Goal: Information Seeking & Learning: Learn about a topic

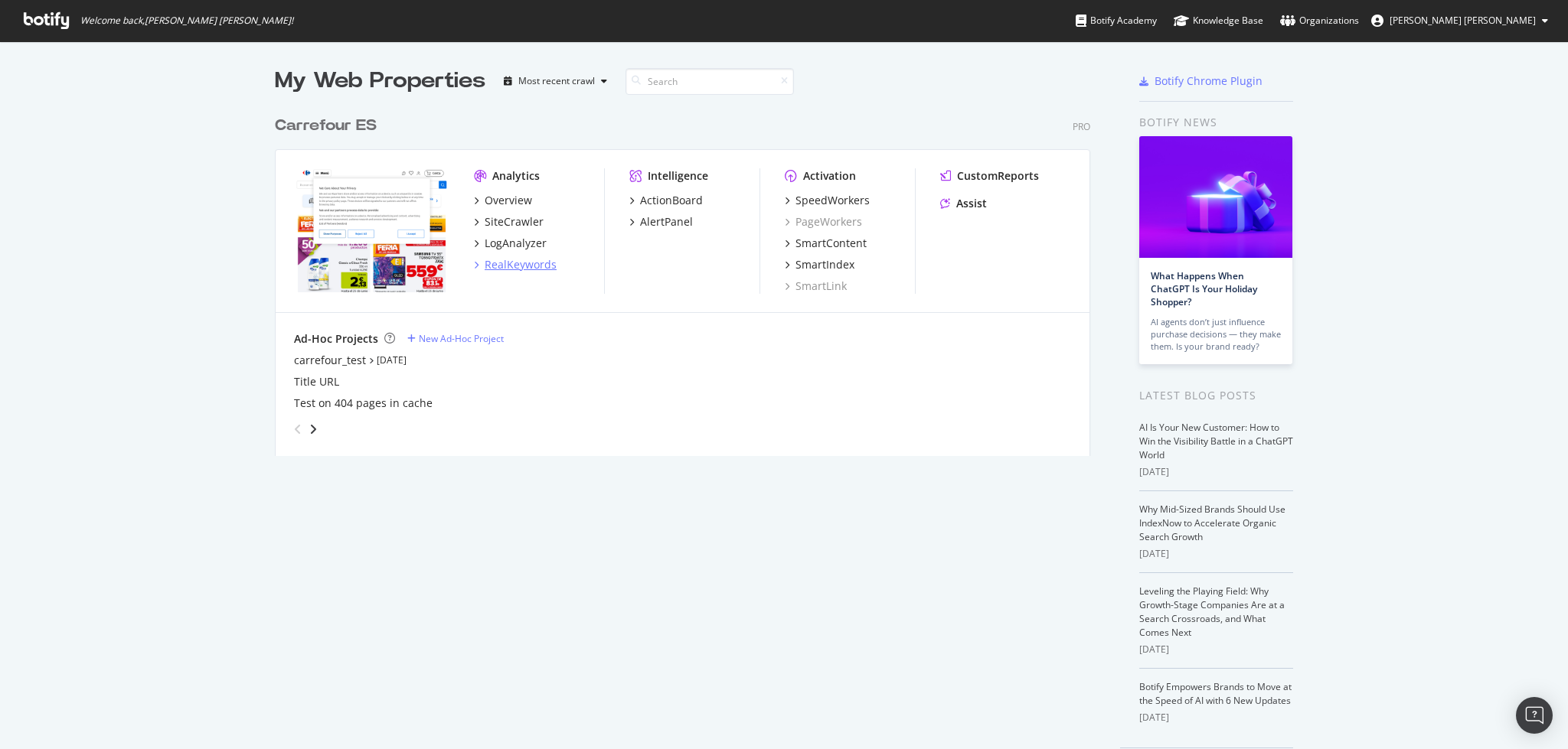
click at [488, 267] on div "RealKeywords" at bounding box center [520, 265] width 72 height 15
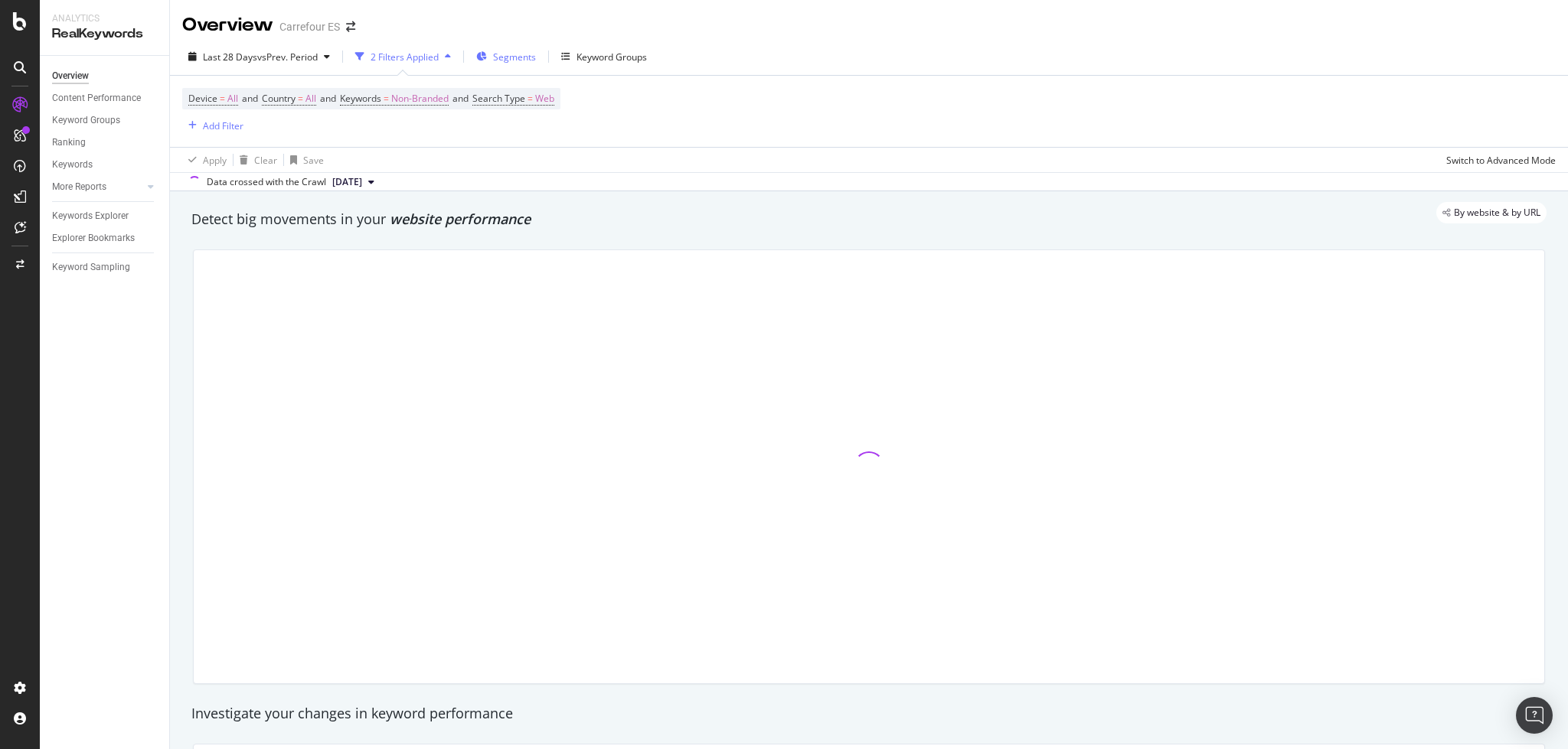
click at [508, 54] on span "Segments" at bounding box center [515, 57] width 43 height 13
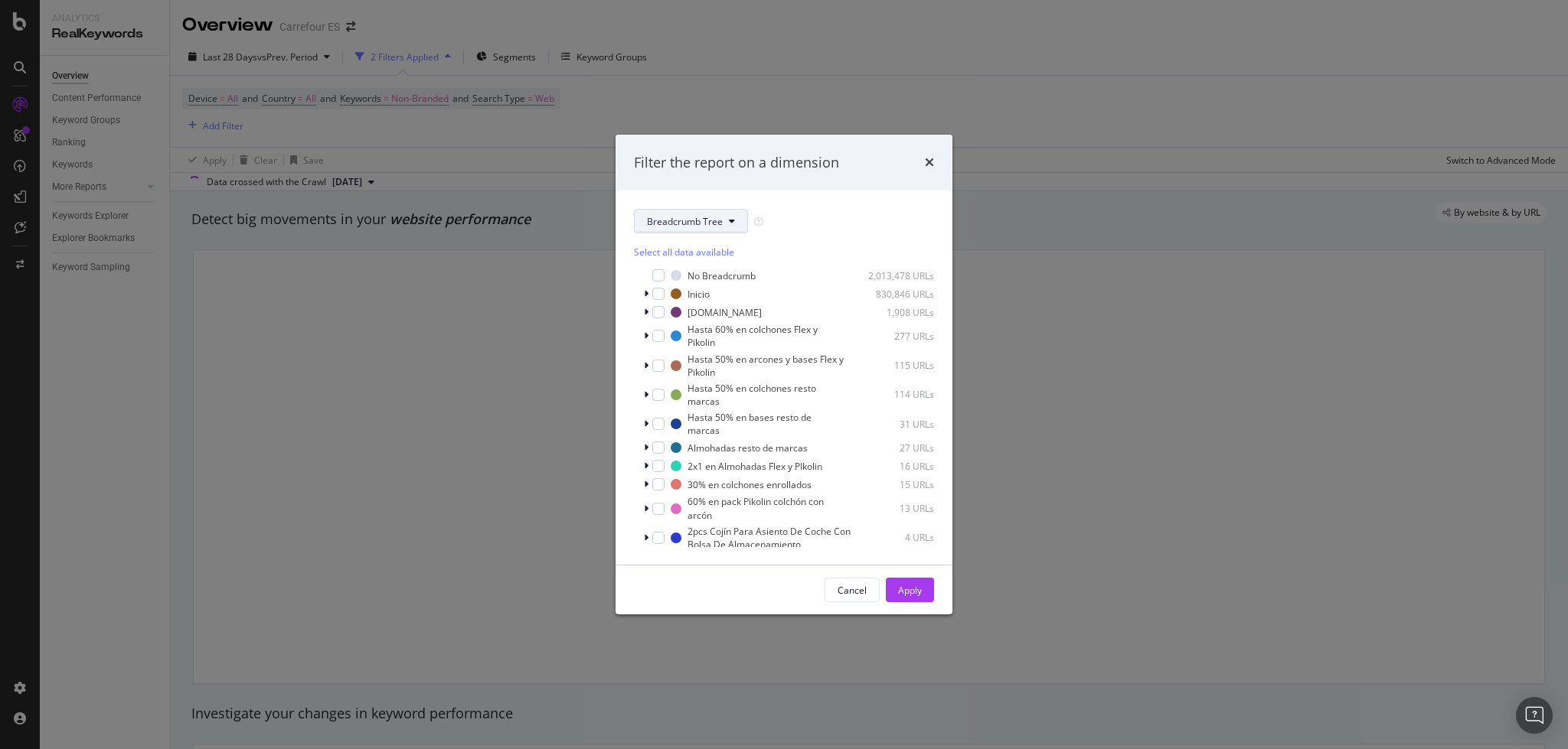
click at [704, 226] on span "Breadcrumb Tree" at bounding box center [684, 222] width 76 height 13
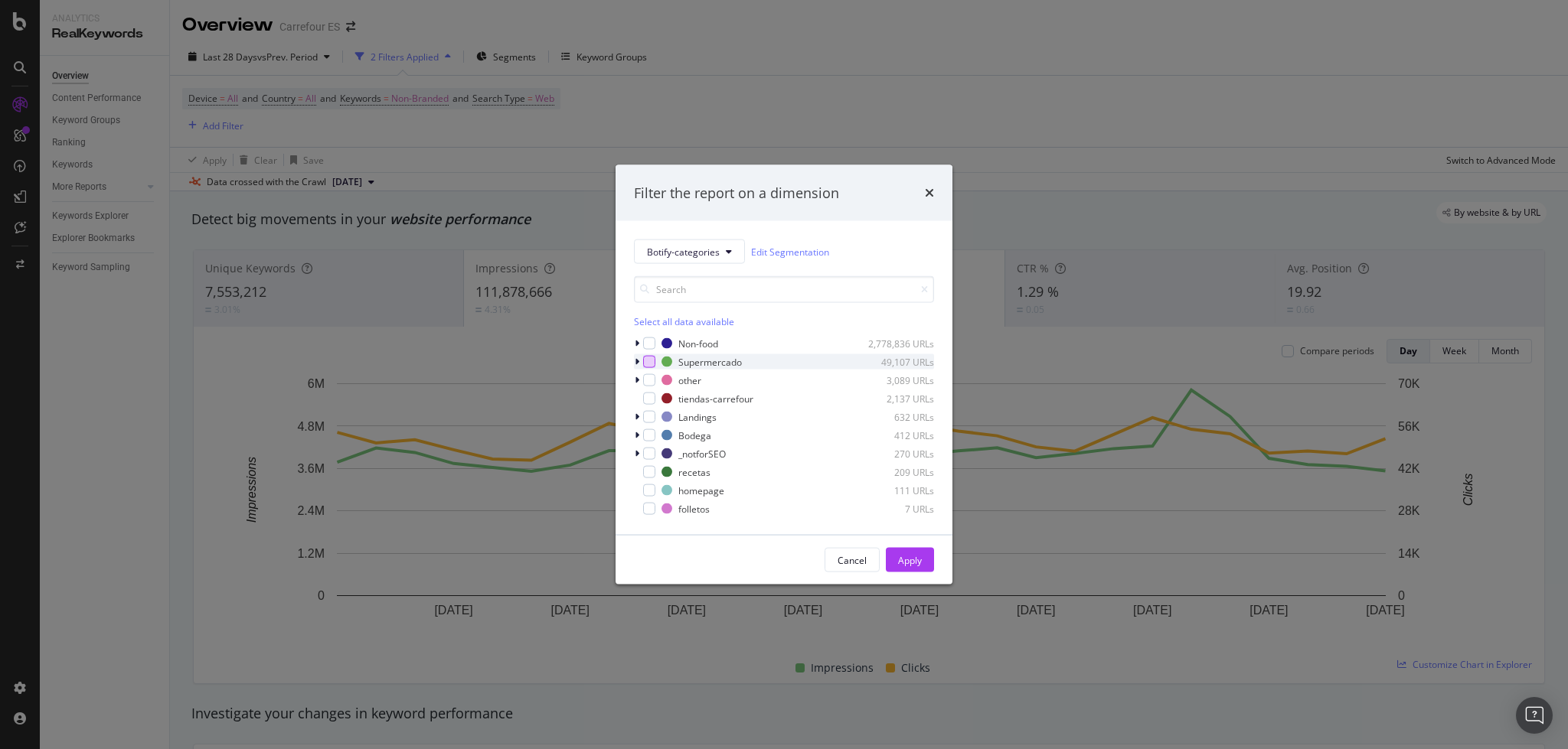
click at [645, 364] on div "modal" at bounding box center [649, 361] width 12 height 12
click at [923, 562] on button "Apply" at bounding box center [909, 560] width 48 height 24
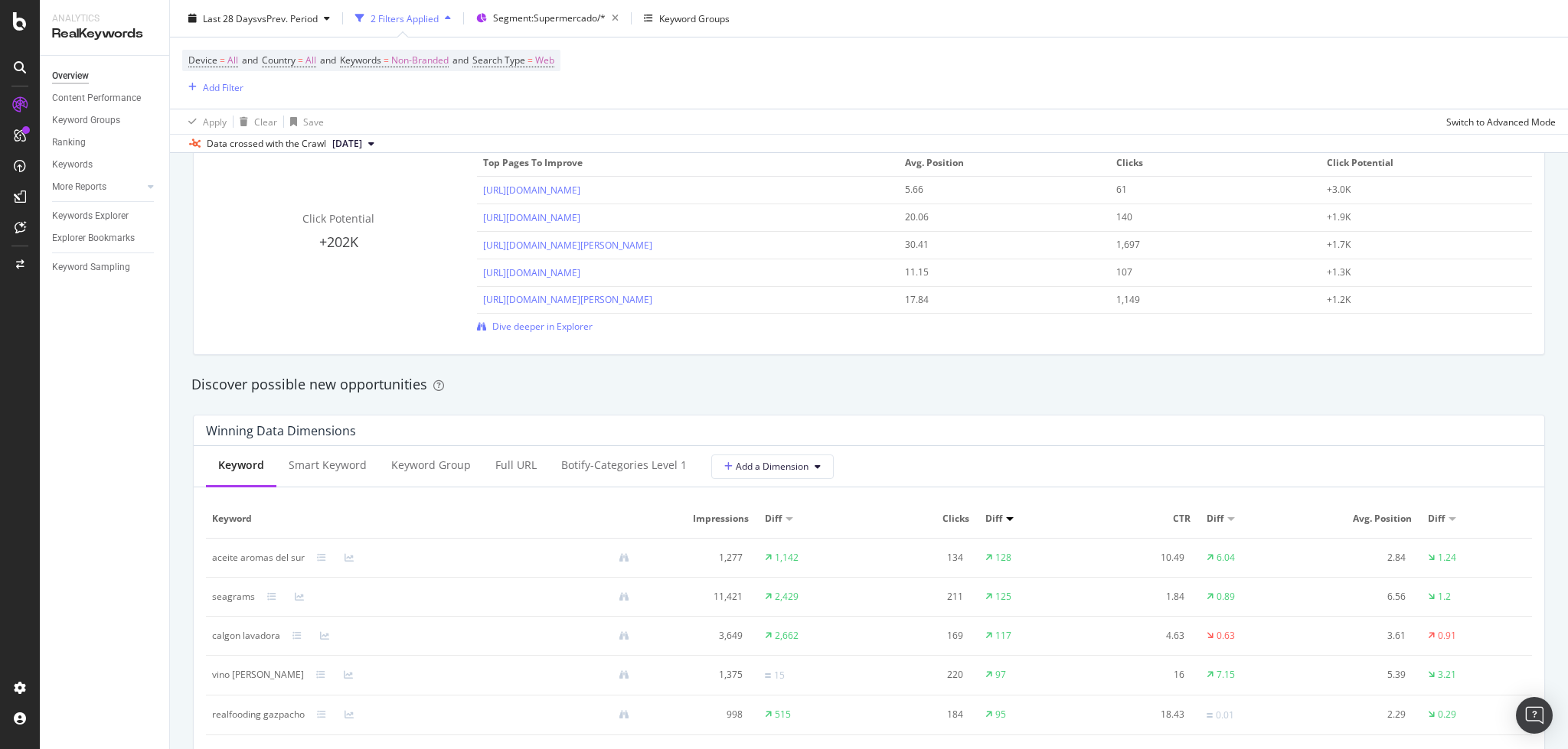
scroll to position [1122, 0]
click at [100, 218] on div "Keywords Explorer" at bounding box center [90, 216] width 77 height 16
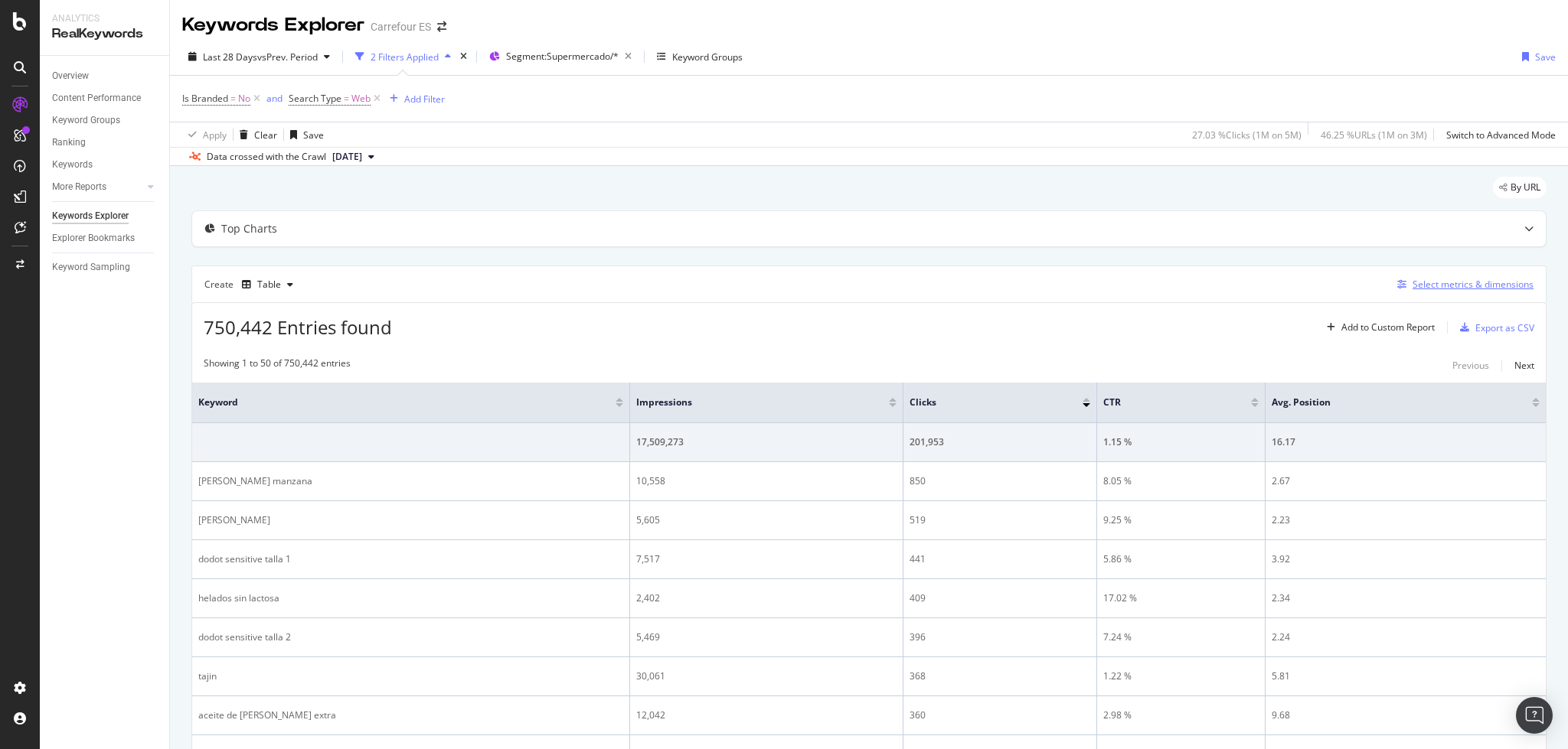
click at [1426, 288] on div "Select metrics & dimensions" at bounding box center [1472, 284] width 121 height 13
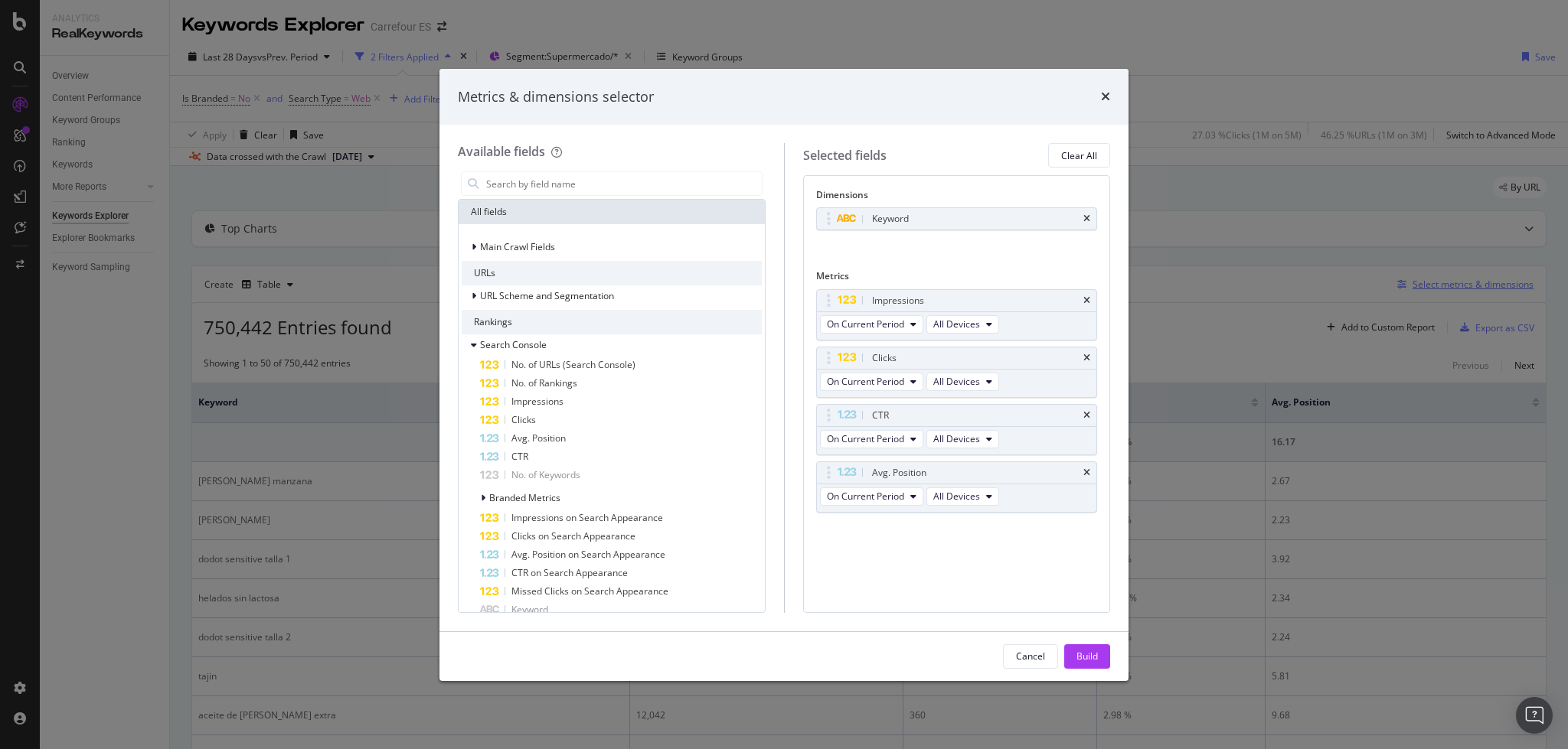
click at [614, 179] on input "modal" at bounding box center [623, 183] width 277 height 23
click at [614, 179] on input "search" at bounding box center [623, 183] width 277 height 23
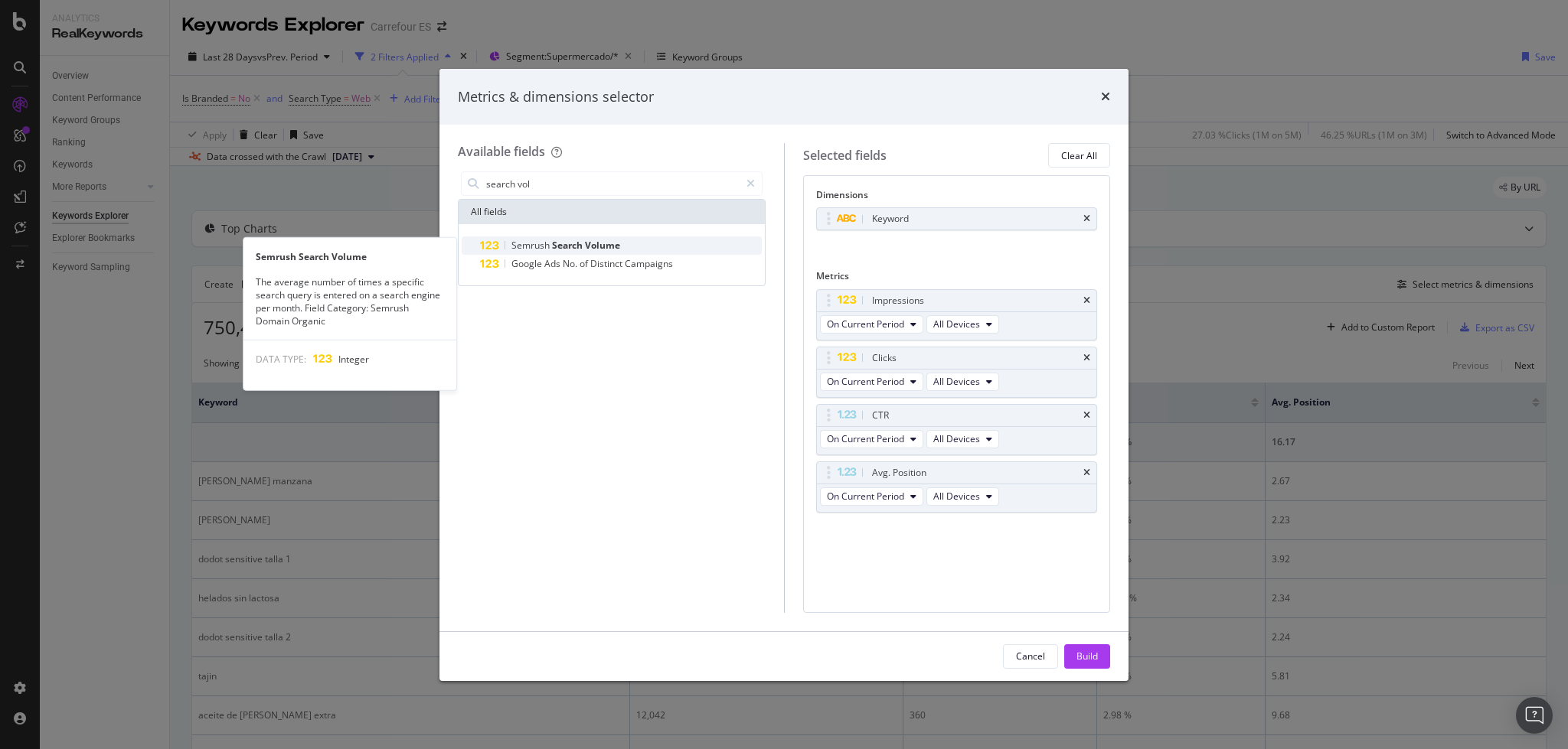
type input "search vol"
click at [578, 247] on span "Search" at bounding box center [568, 245] width 33 height 13
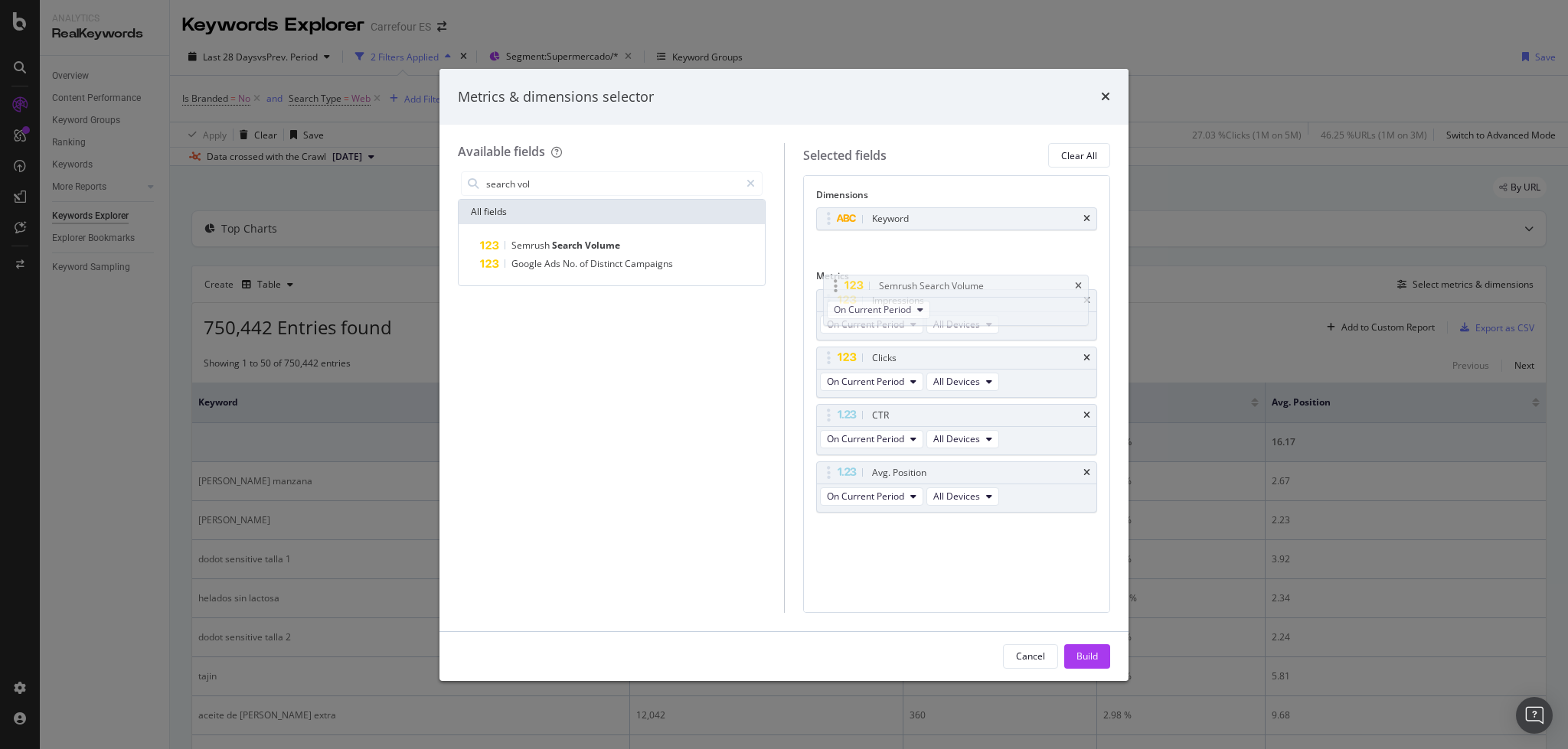
drag, startPoint x: 826, startPoint y: 532, endPoint x: 833, endPoint y: 287, distance: 245.1
click at [833, 287] on body "Analytics RealKeywords Overview Content Performance Keyword Groups Ranking Keyw…" at bounding box center [784, 374] width 1568 height 749
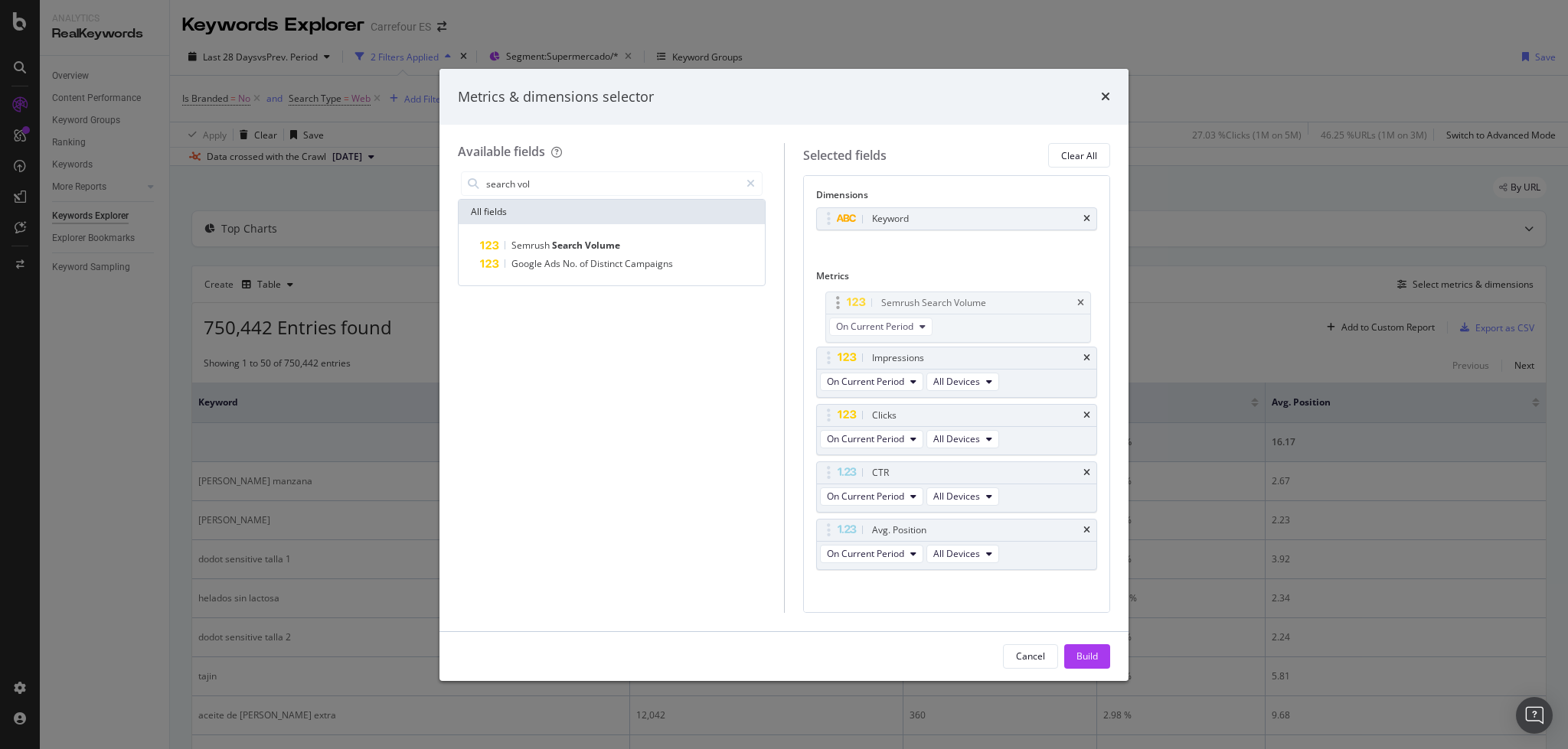
drag, startPoint x: 823, startPoint y: 532, endPoint x: 833, endPoint y: 303, distance: 229.2
click at [833, 303] on body "Analytics RealKeywords Overview Content Performance Keyword Groups Ranking Keyw…" at bounding box center [784, 374] width 1568 height 749
click at [1082, 658] on div "Build" at bounding box center [1086, 656] width 22 height 13
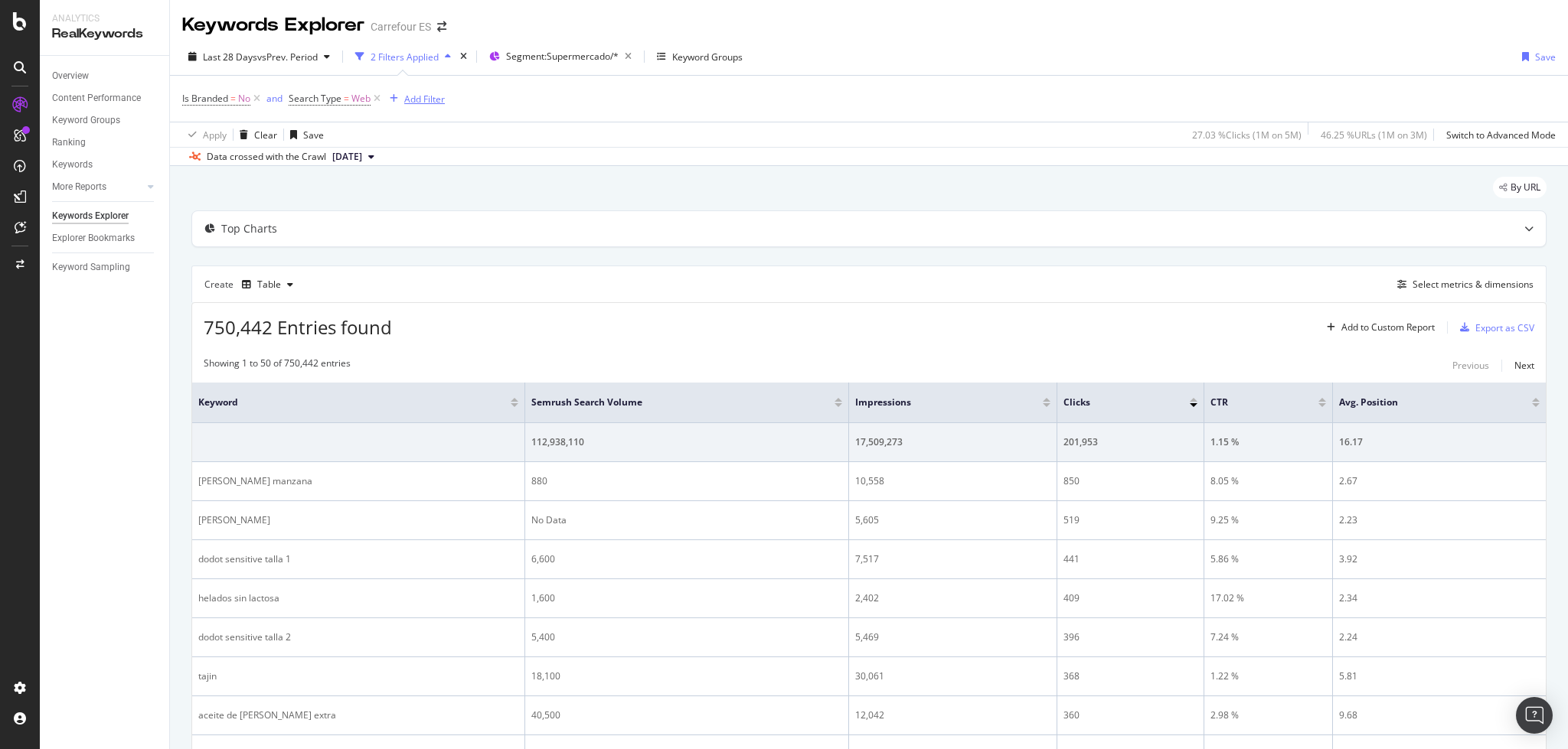
click at [431, 98] on div "Add Filter" at bounding box center [424, 99] width 40 height 13
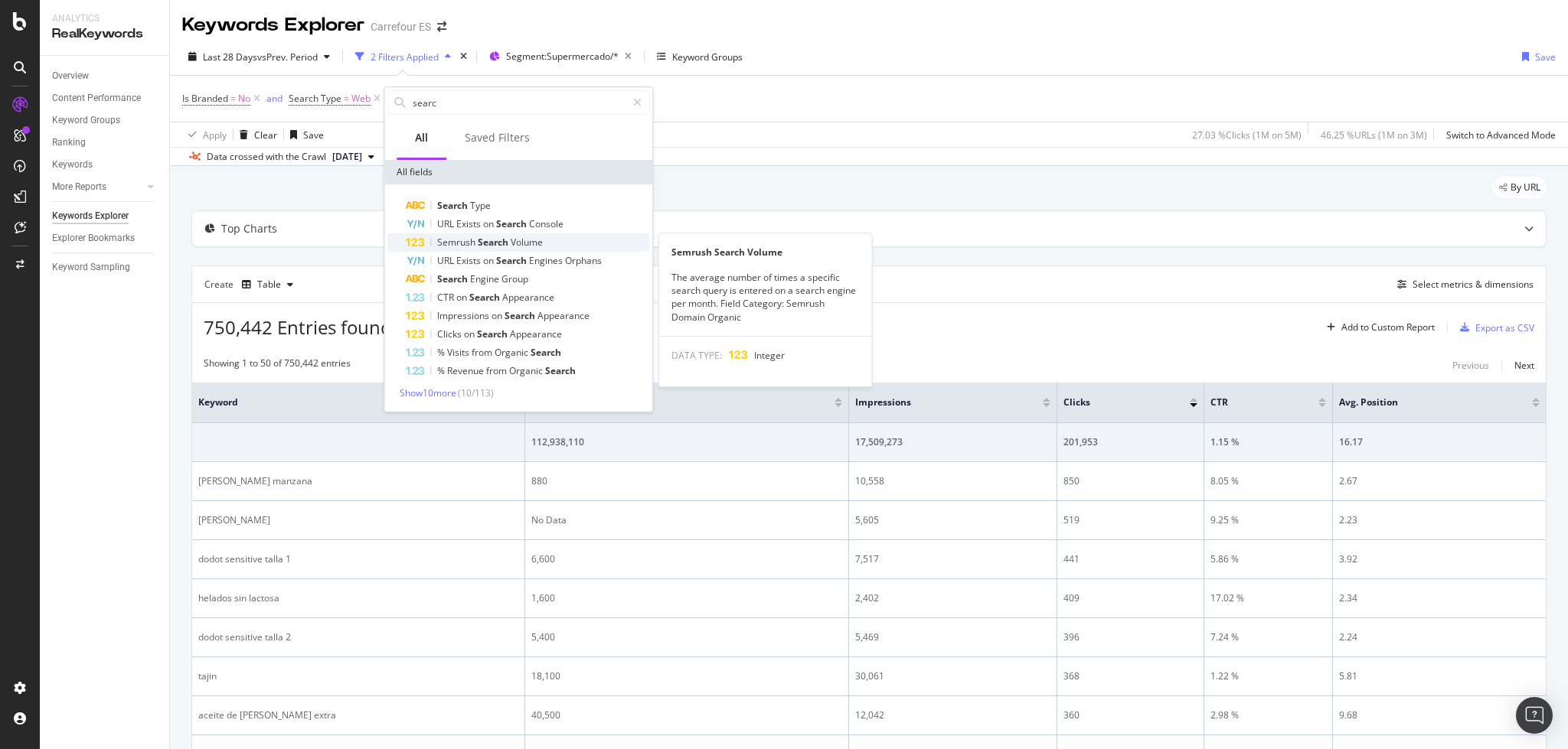
type input "searc"
click at [509, 245] on span "Search" at bounding box center [494, 242] width 33 height 13
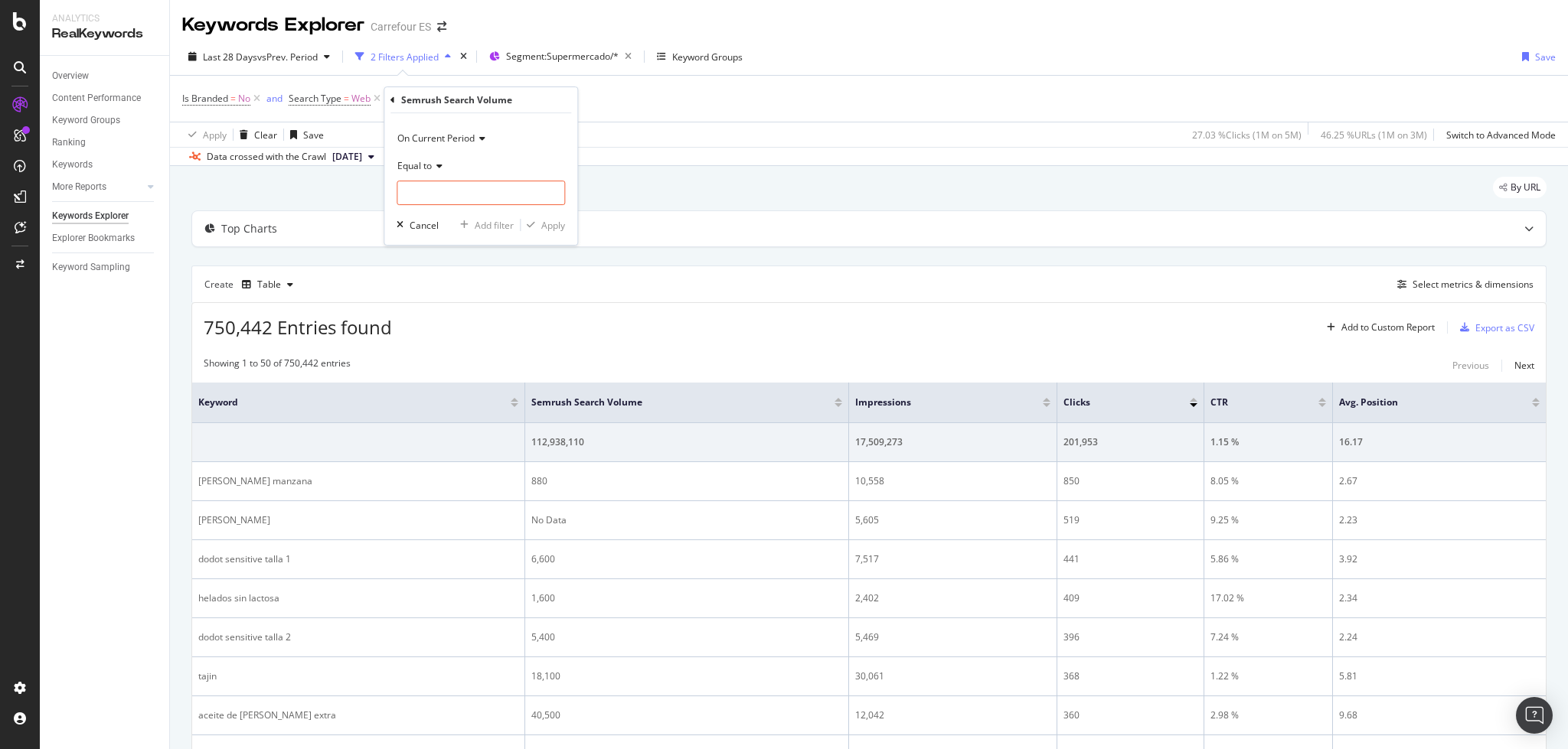
click at [407, 163] on span "Equal to" at bounding box center [414, 166] width 35 height 13
click at [452, 280] on span "Greater than" at bounding box center [432, 277] width 55 height 13
click at [439, 191] on input "number" at bounding box center [480, 192] width 168 height 24
type input "3"
type input "500"
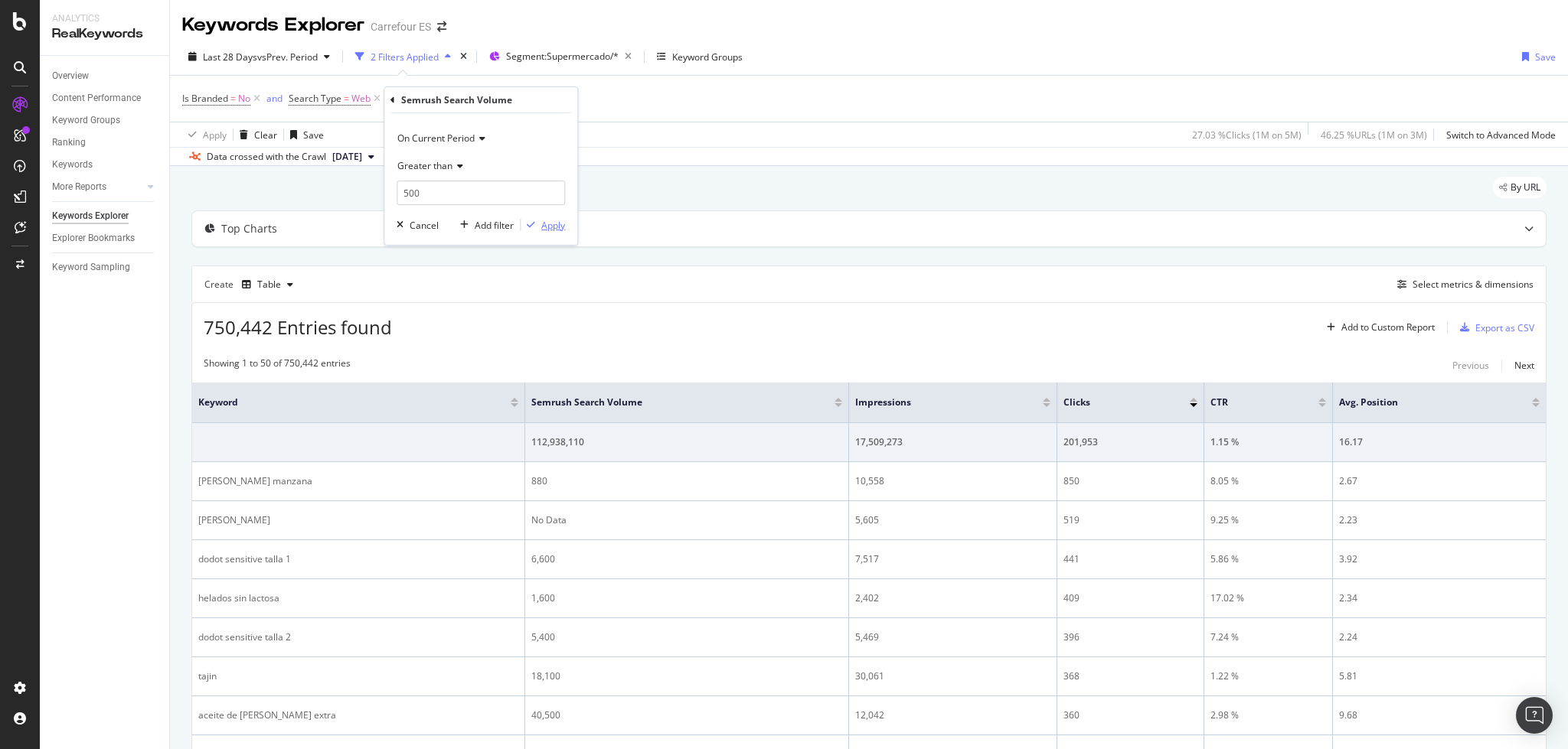
click at [545, 225] on div "Apply" at bounding box center [552, 225] width 23 height 13
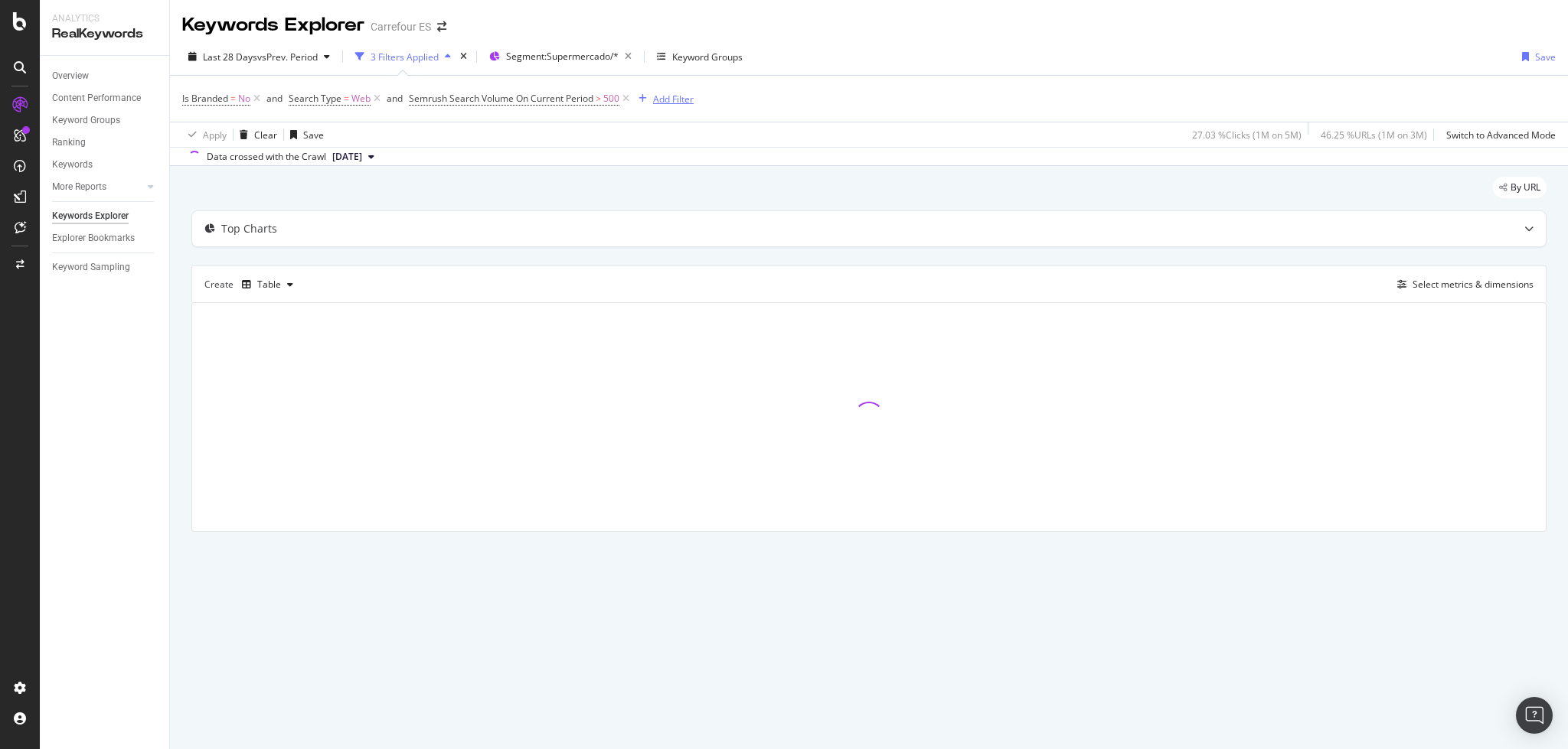
click at [666, 101] on div "Add Filter" at bounding box center [673, 99] width 40 height 13
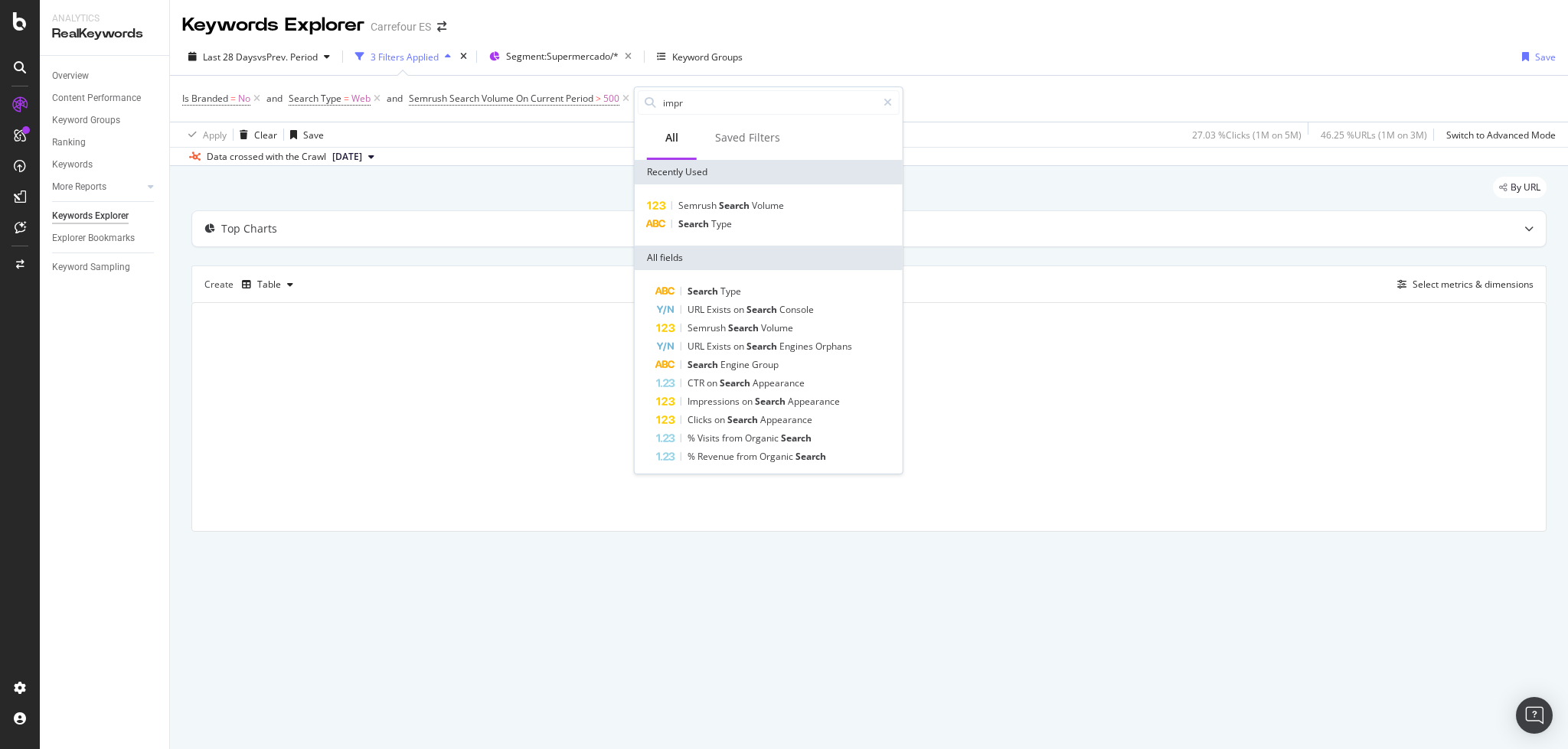
type input "impre"
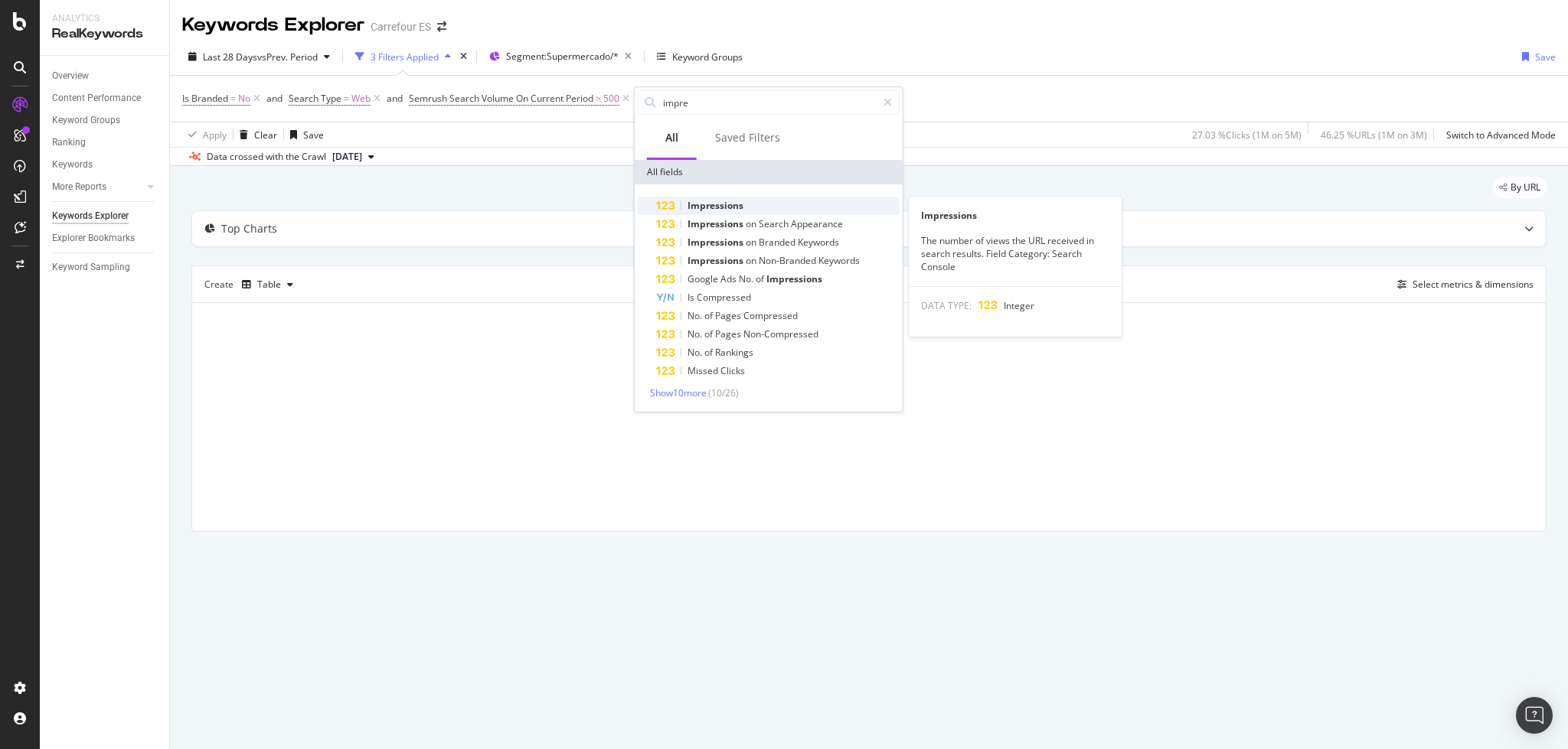
click at [702, 209] on span "Impressions" at bounding box center [715, 206] width 56 height 13
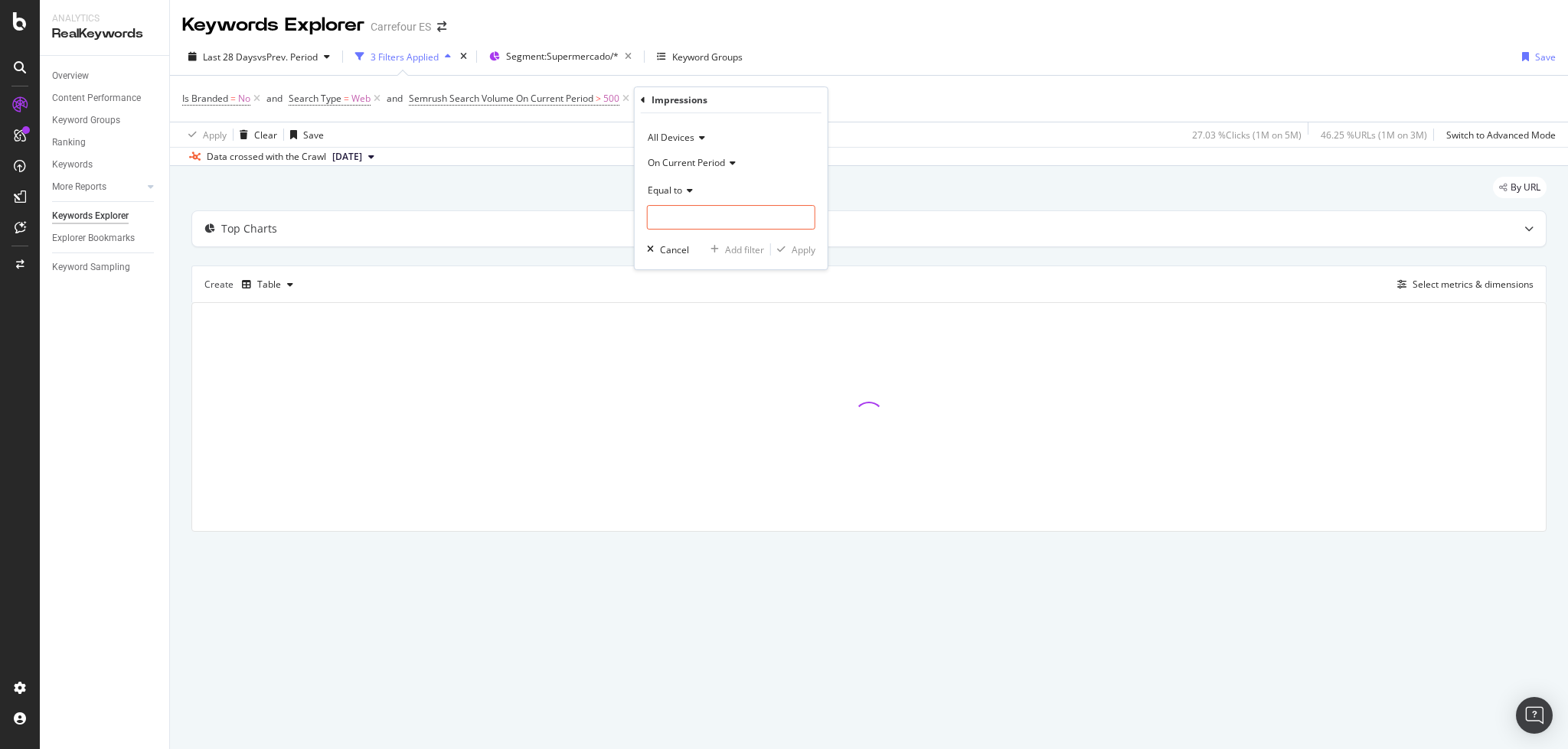
click at [670, 189] on span "Equal to" at bounding box center [665, 191] width 35 height 13
click at [684, 295] on span "Greater than" at bounding box center [682, 301] width 55 height 13
click at [672, 220] on input "number" at bounding box center [730, 218] width 168 height 24
type input "1000"
click at [801, 249] on div "Apply" at bounding box center [803, 250] width 23 height 13
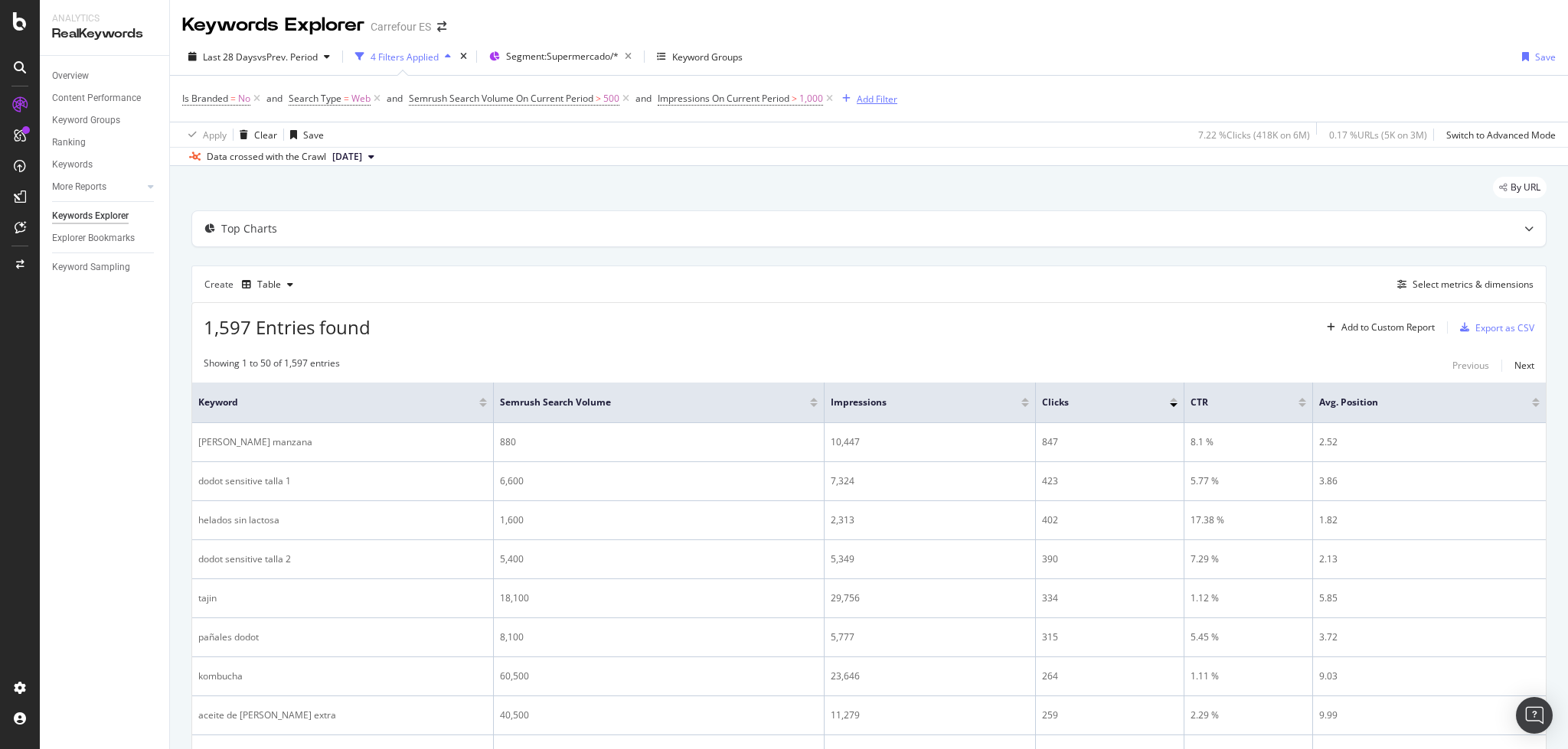
click at [881, 108] on button "Add Filter" at bounding box center [866, 99] width 61 height 19
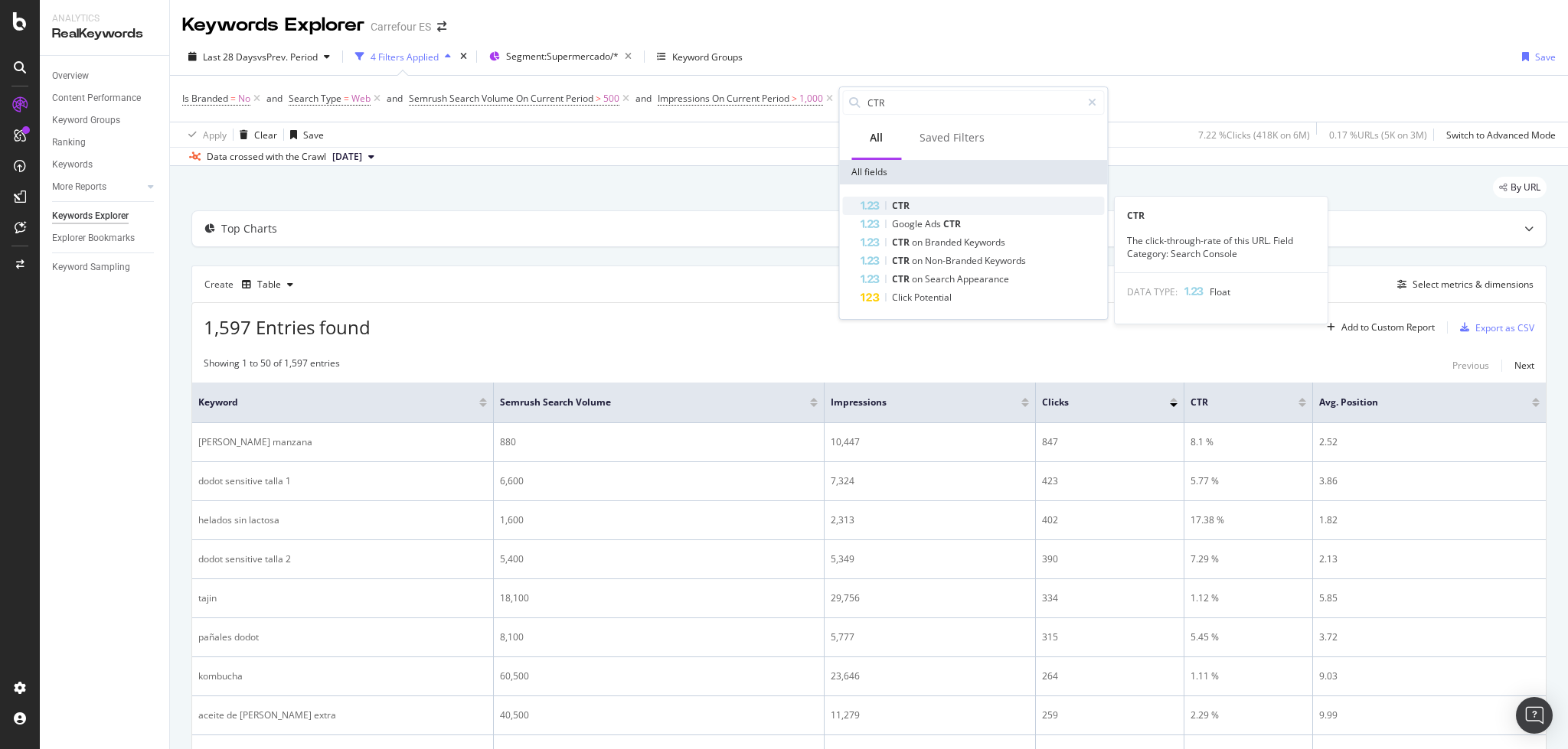
type input "CTR"
click at [923, 197] on div "CTR" at bounding box center [982, 206] width 243 height 19
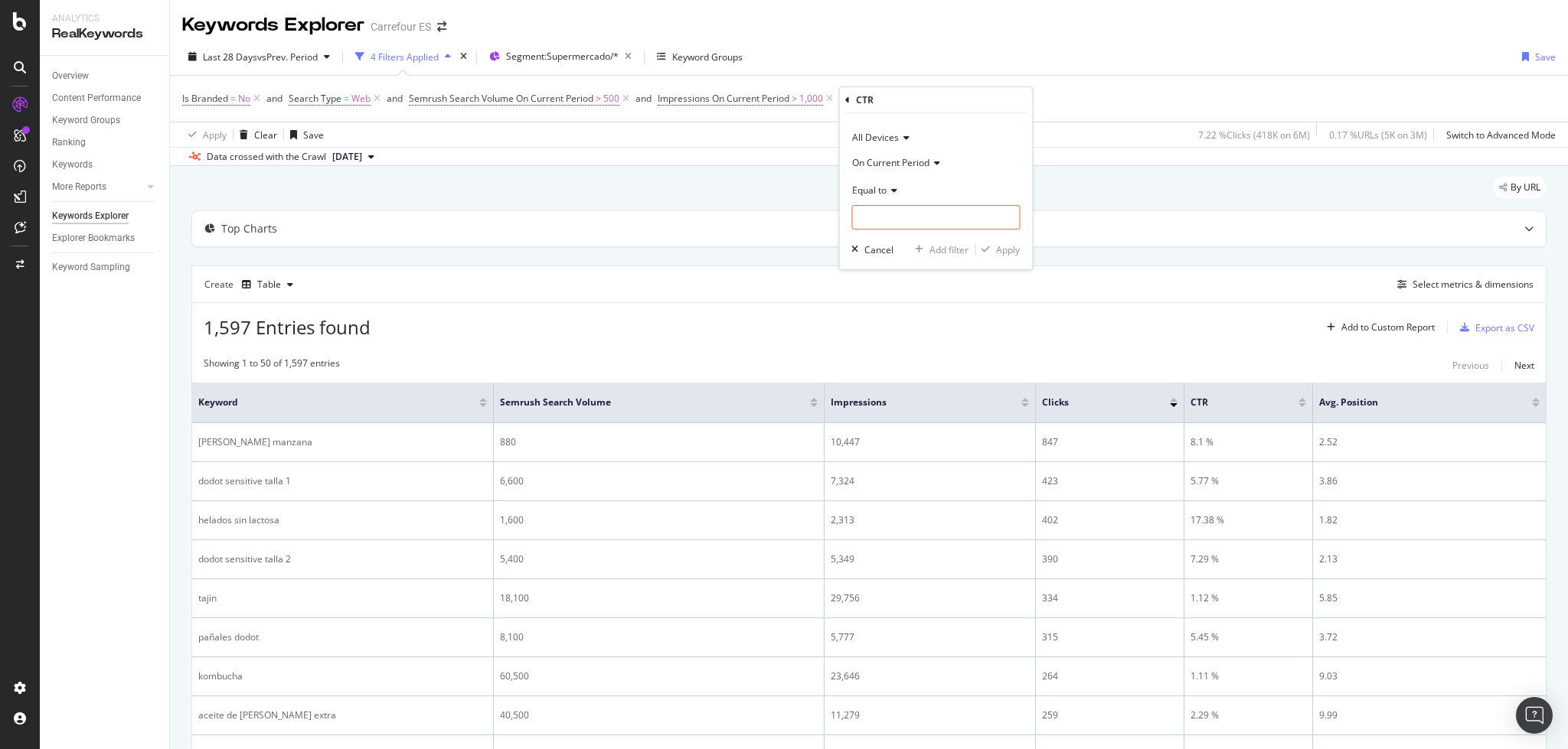
click at [884, 193] on span "Equal to" at bounding box center [869, 191] width 35 height 13
click at [896, 344] on span "Between" at bounding box center [878, 341] width 38 height 13
click at [898, 221] on input "0" at bounding box center [935, 218] width 168 height 24
click at [884, 267] on input "1" at bounding box center [935, 261] width 168 height 24
type input "3"
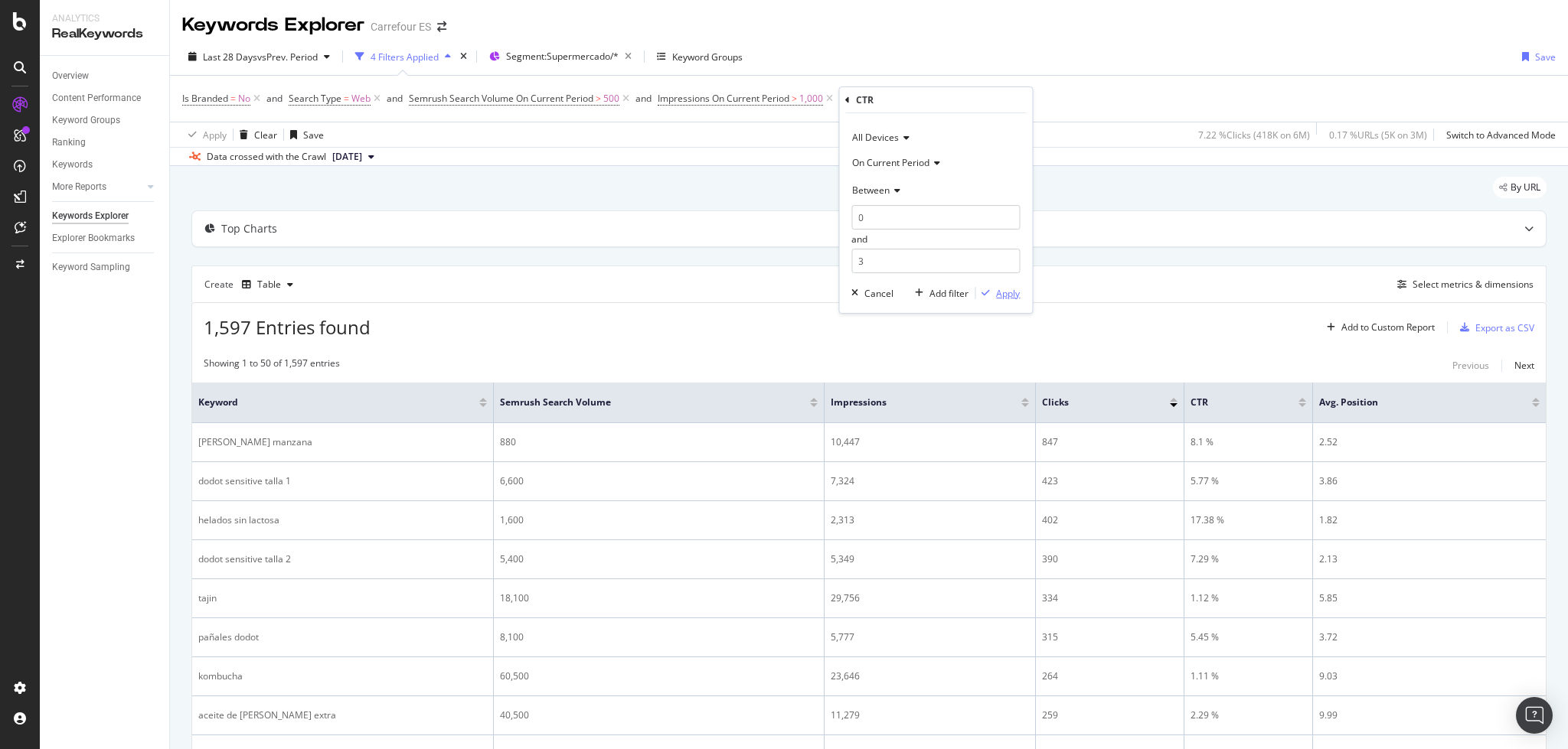
click at [1002, 292] on div "Apply" at bounding box center [1007, 294] width 23 height 13
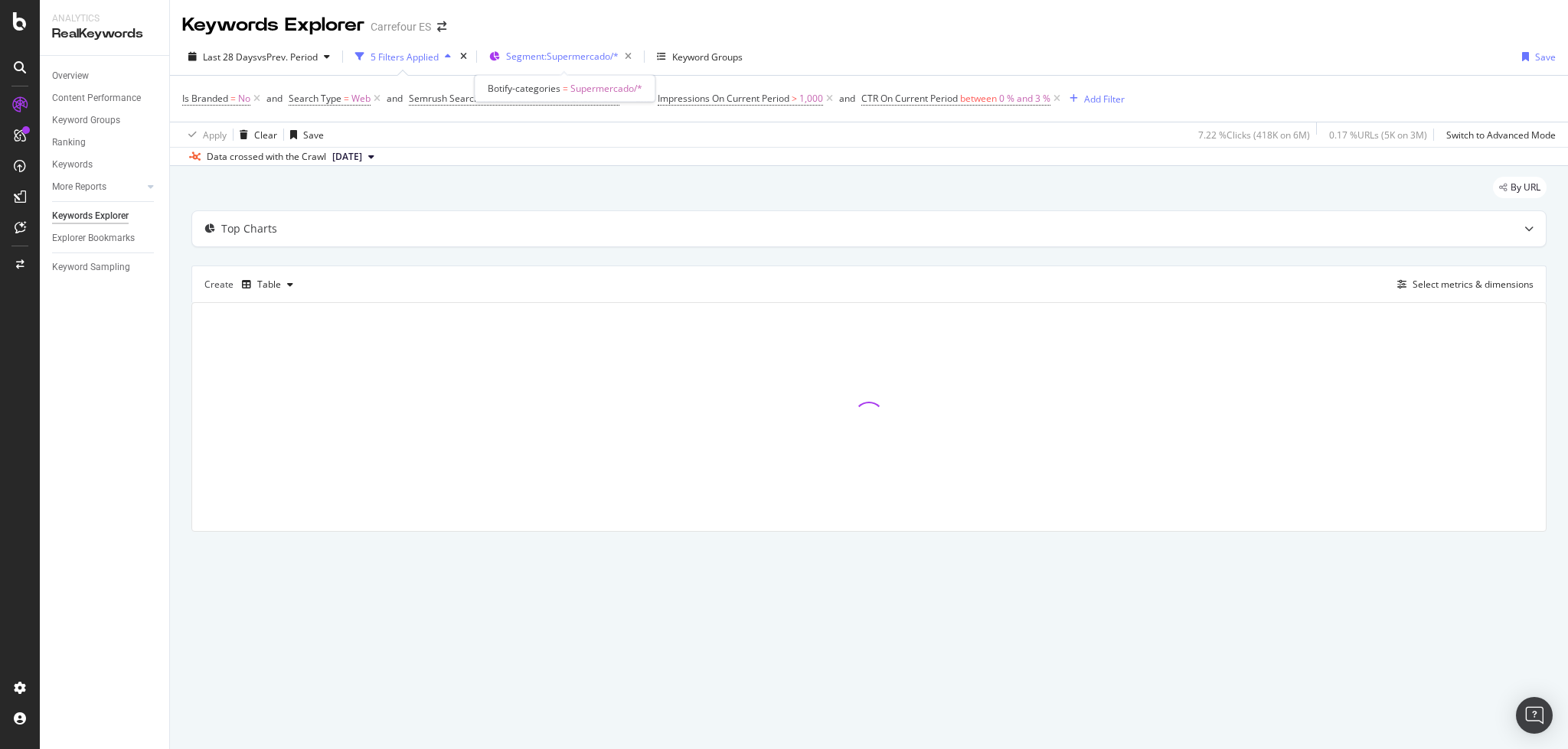
click at [556, 59] on span "Segment: Supermercado/*" at bounding box center [562, 56] width 113 height 13
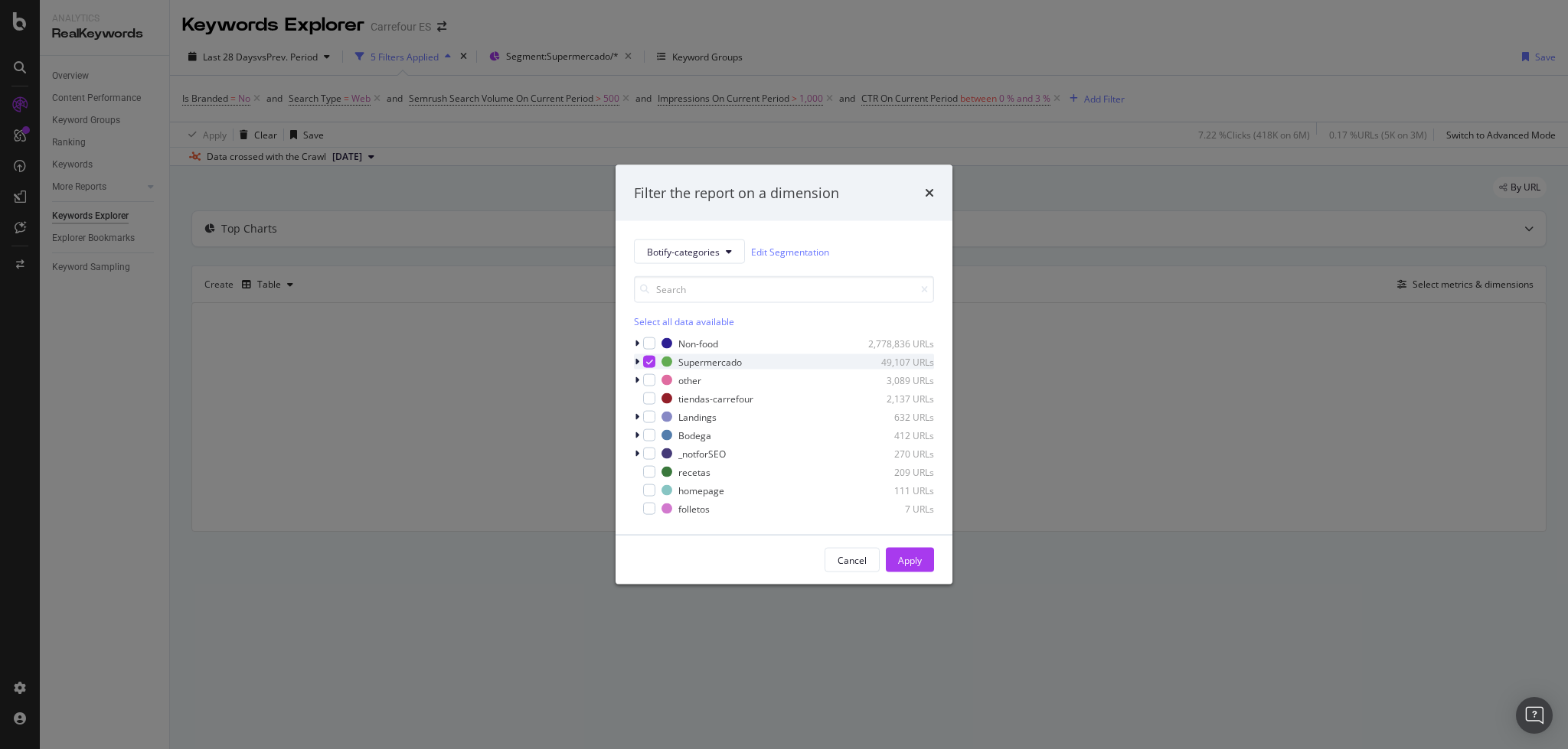
click at [638, 363] on icon "modal" at bounding box center [637, 362] width 5 height 9
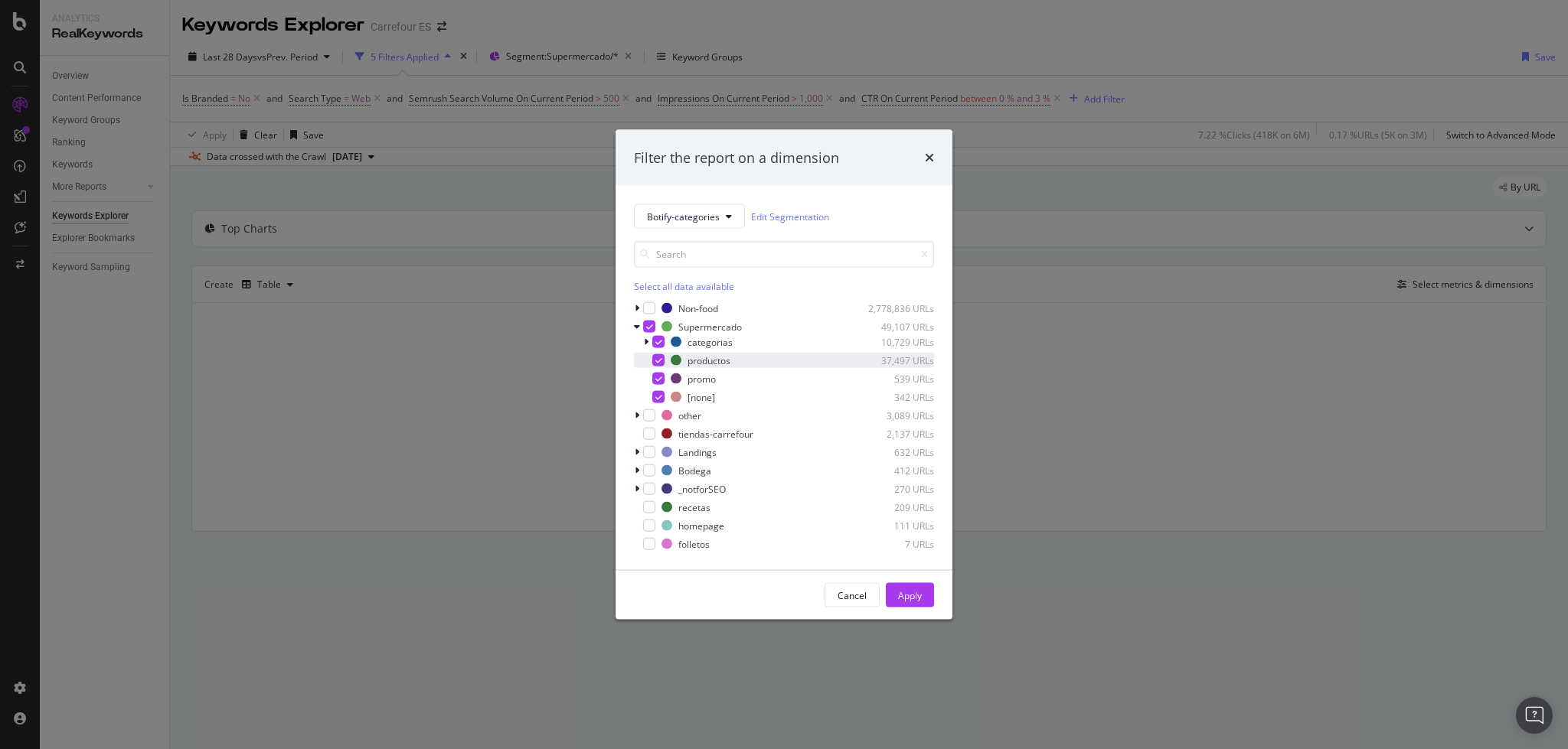
click at [657, 363] on icon "modal" at bounding box center [658, 360] width 7 height 8
click at [639, 454] on div "modal" at bounding box center [638, 452] width 9 height 15
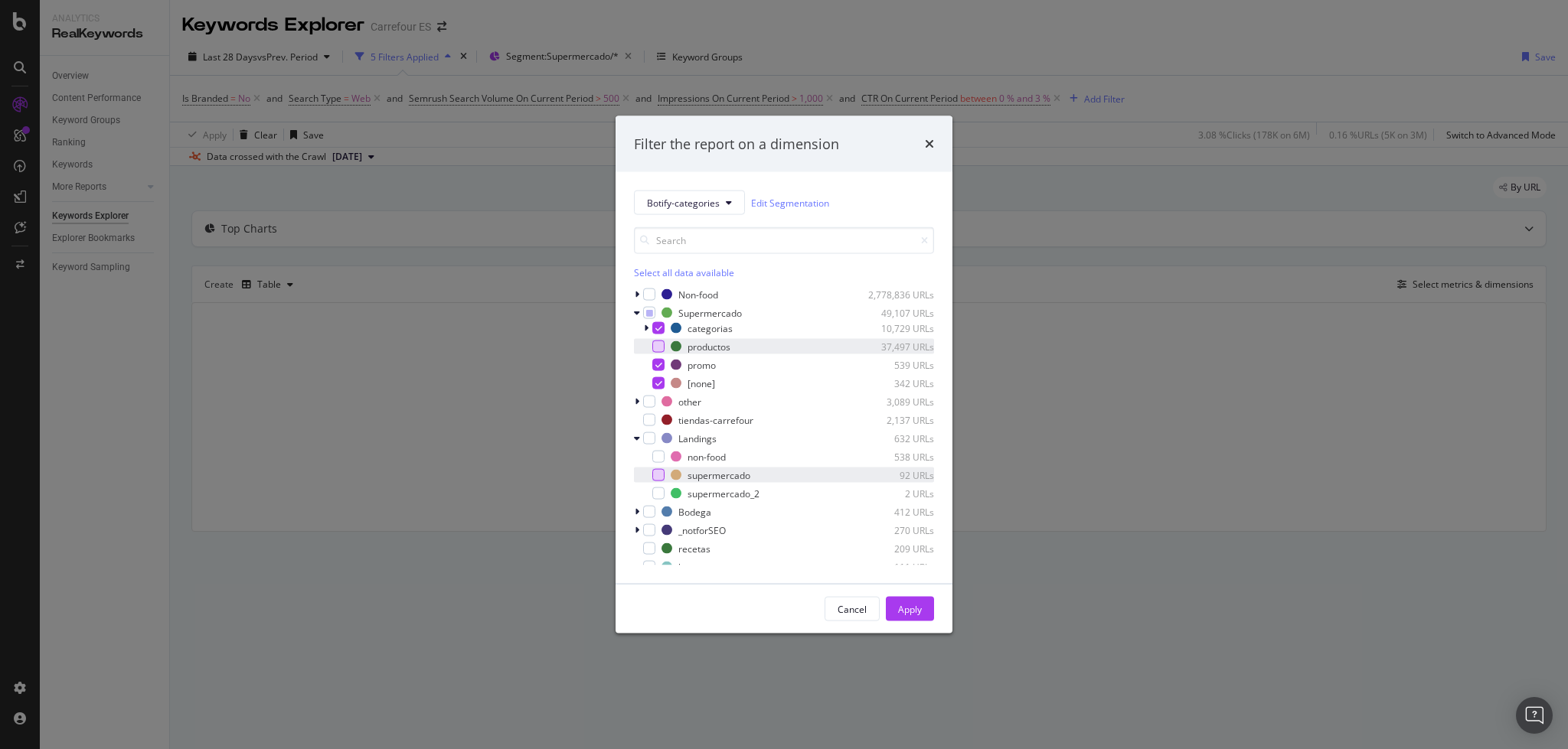
click at [657, 479] on div "modal" at bounding box center [658, 475] width 12 height 12
click at [664, 491] on div "modal" at bounding box center [658, 493] width 12 height 12
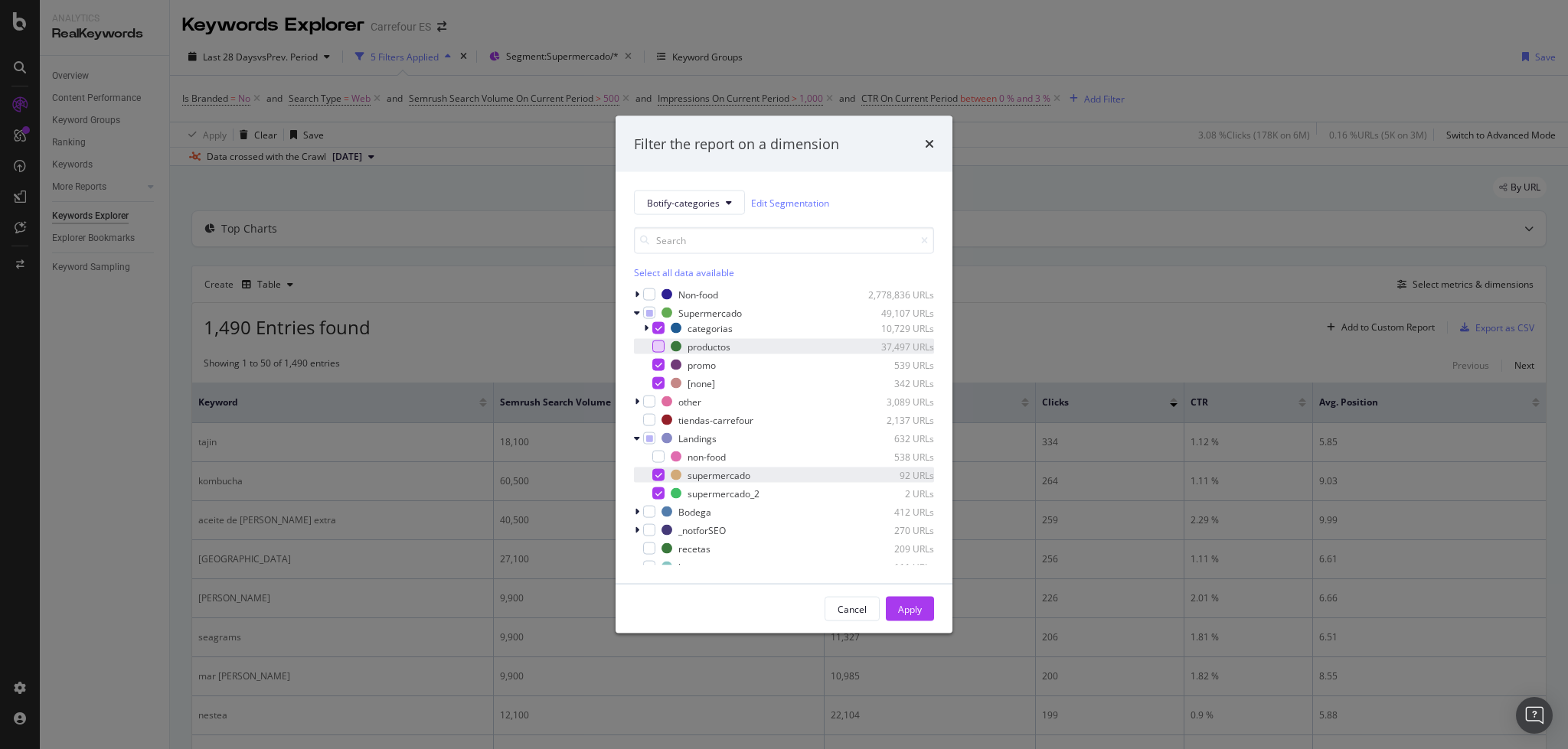
scroll to position [27, 0]
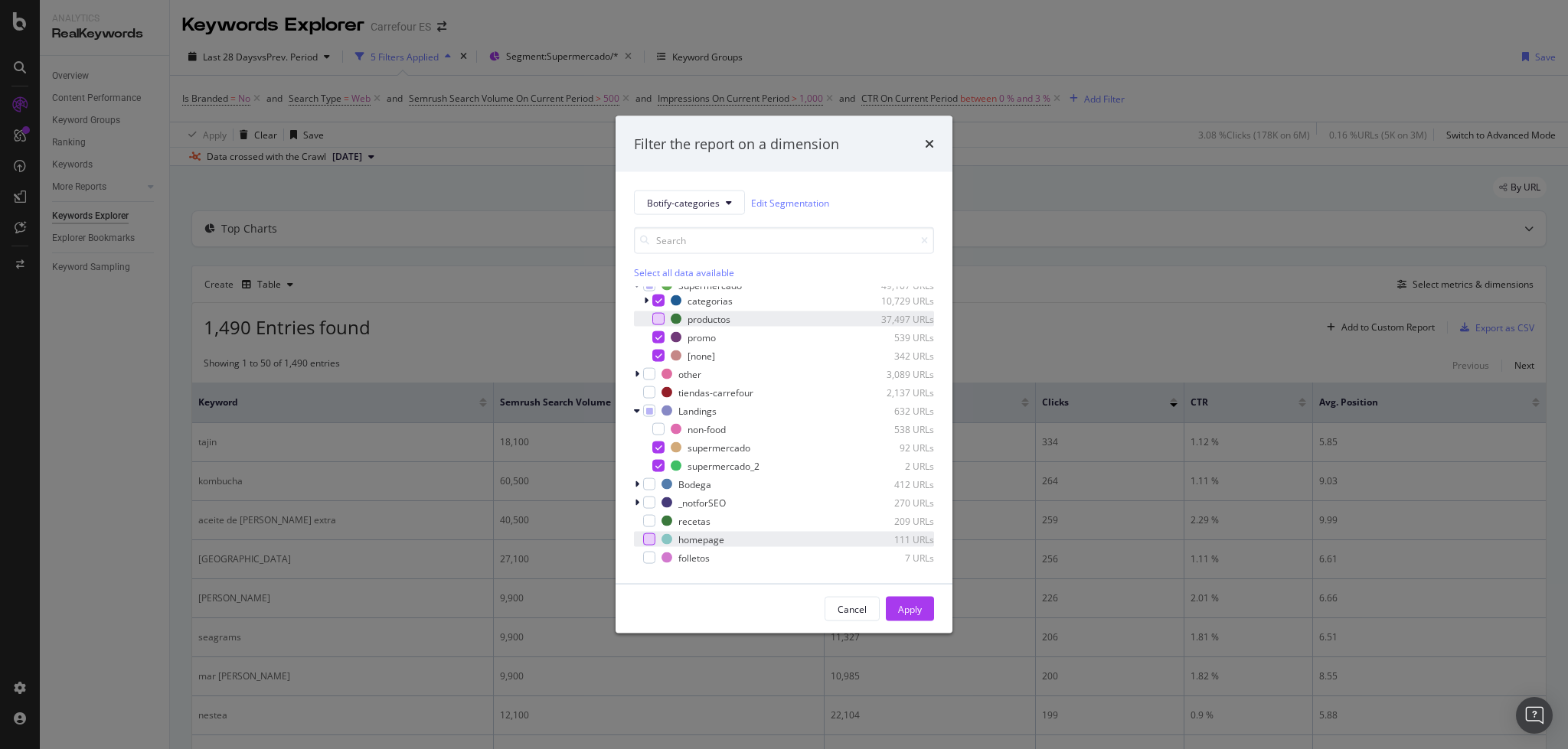
click at [648, 537] on div "modal" at bounding box center [649, 539] width 12 height 12
click at [927, 611] on button "Apply" at bounding box center [909, 609] width 48 height 24
